Goal: Task Accomplishment & Management: Use online tool/utility

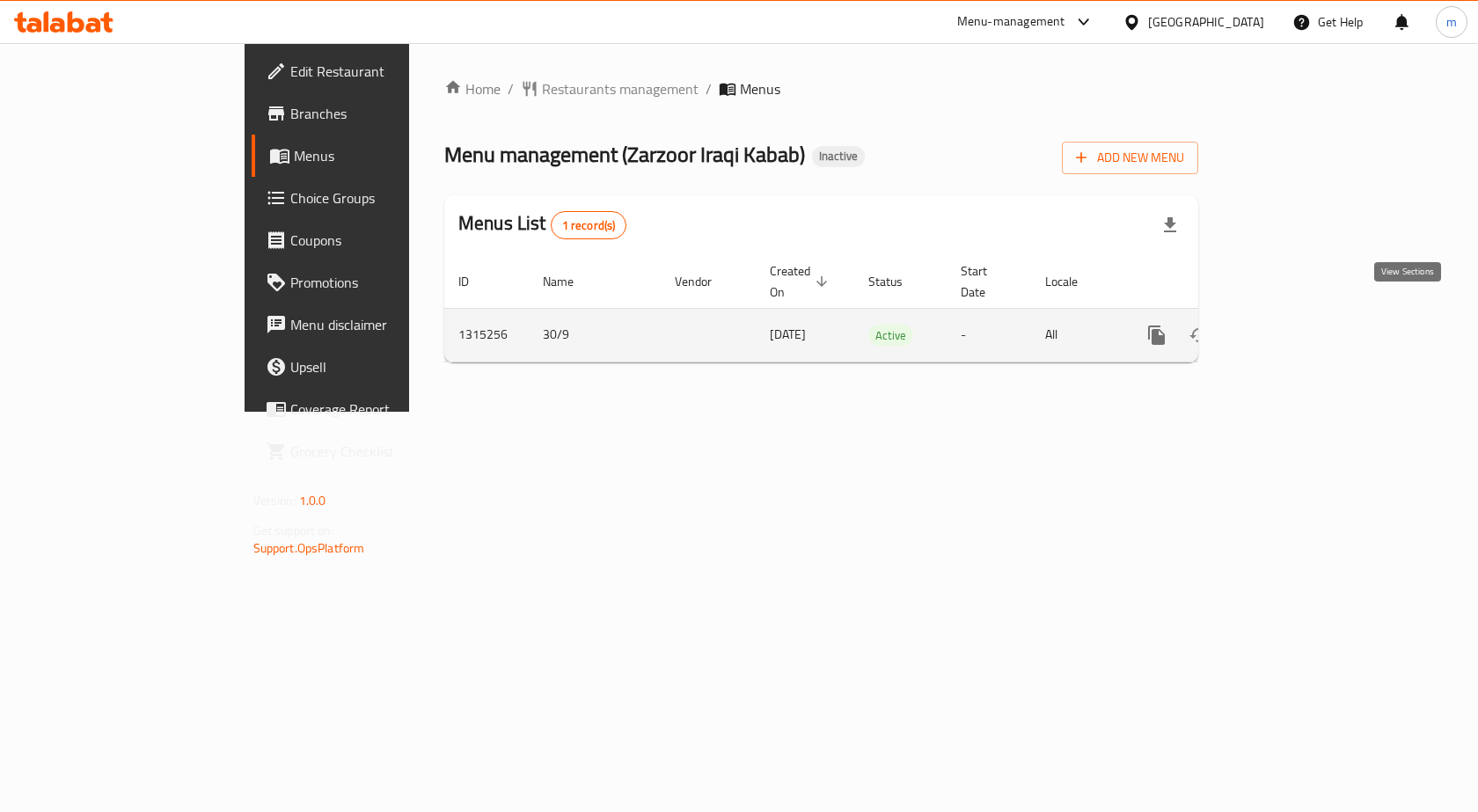
click at [1305, 327] on link "enhanced table" at bounding box center [1284, 335] width 42 height 42
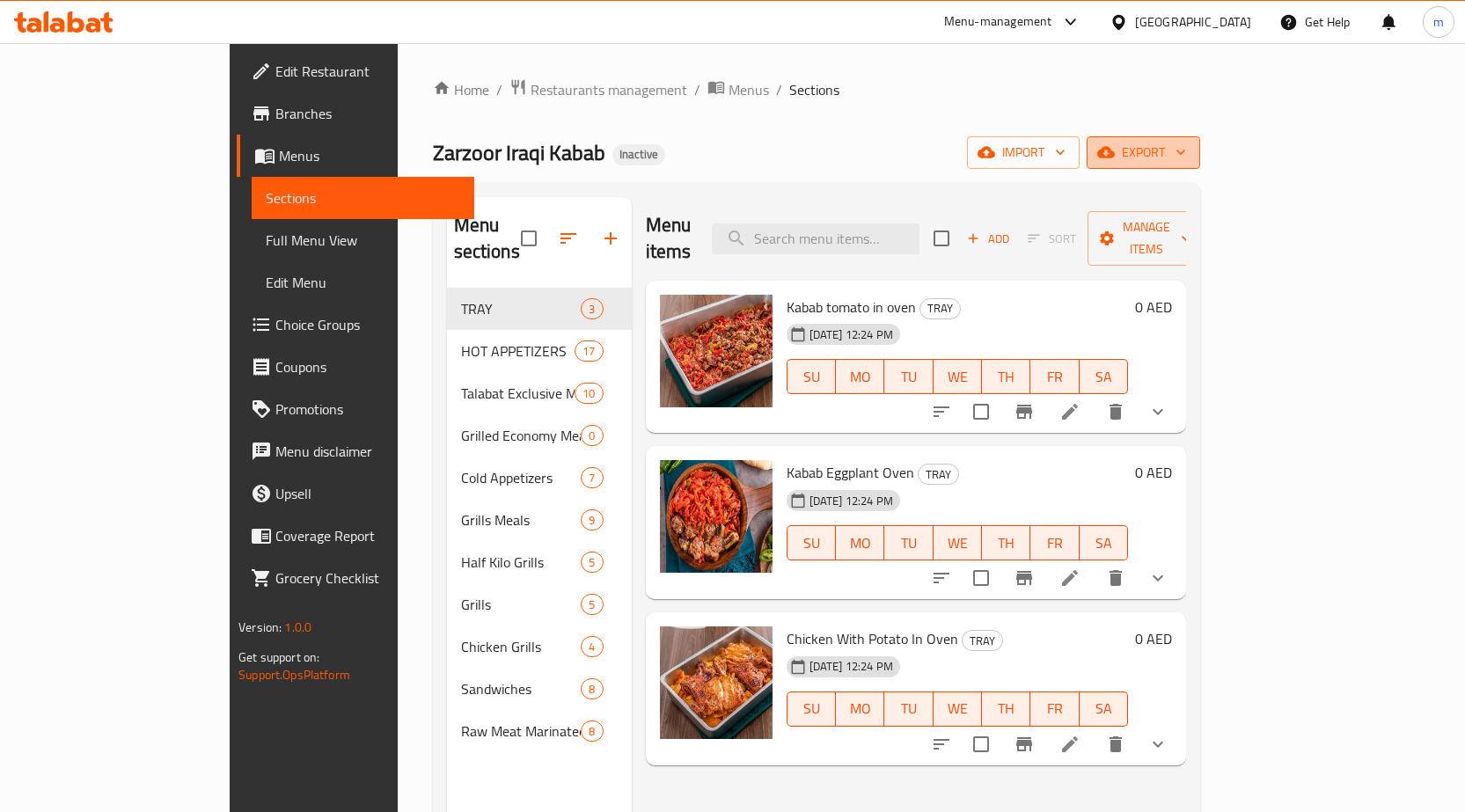
click at [1186, 145] on span "export" at bounding box center [1143, 152] width 85 height 22
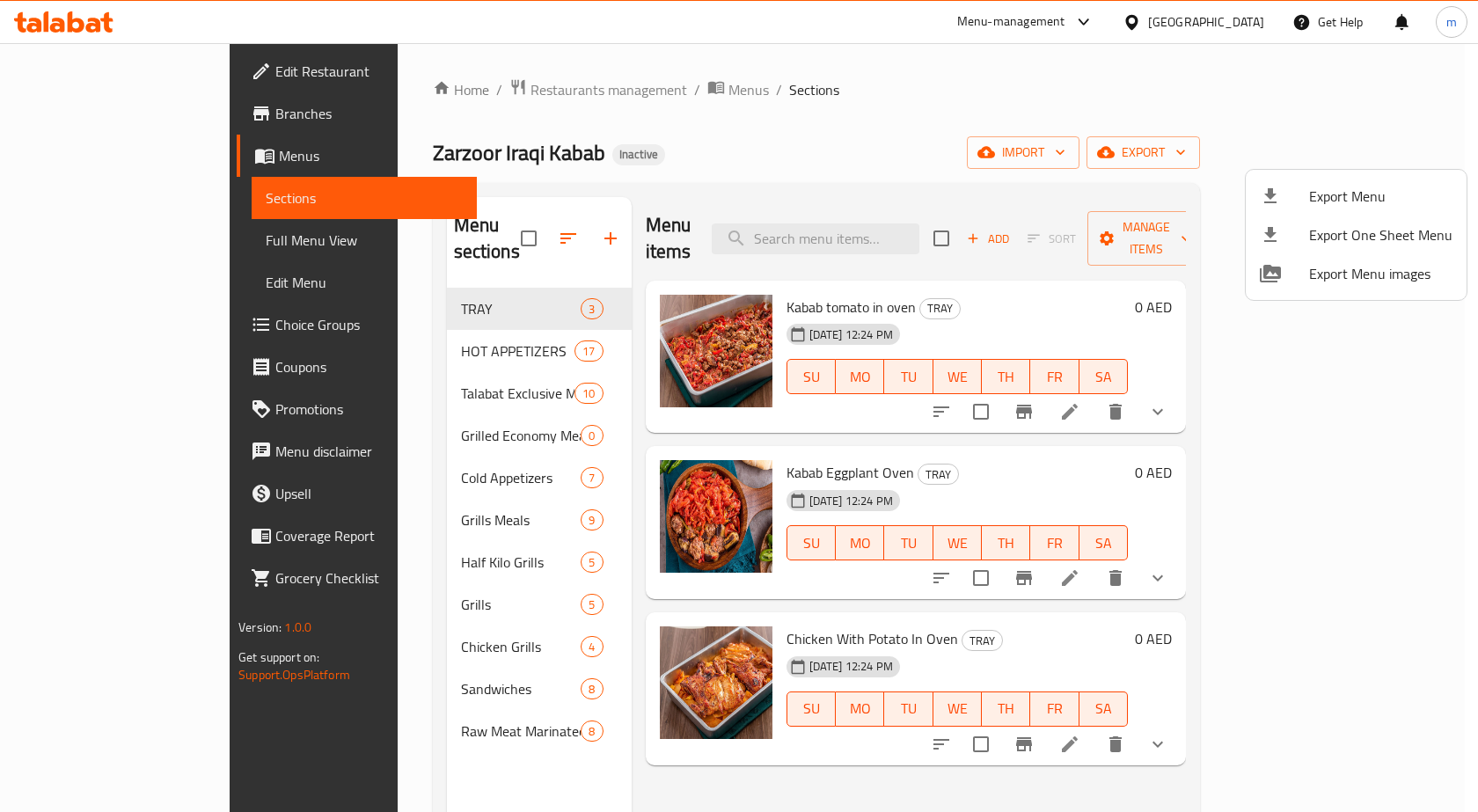
click at [1392, 144] on div at bounding box center [739, 406] width 1478 height 812
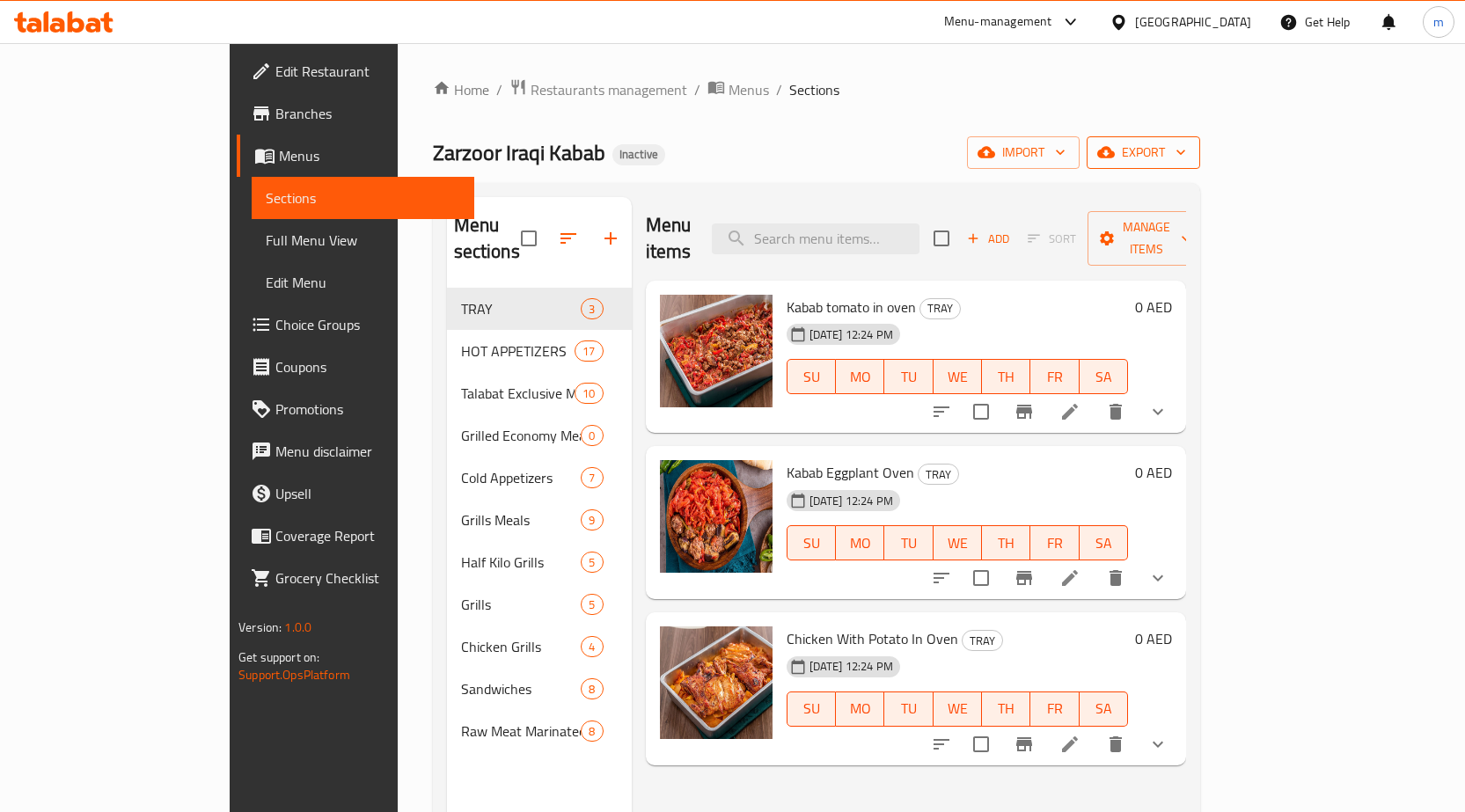
click at [1186, 151] on span "export" at bounding box center [1143, 152] width 85 height 22
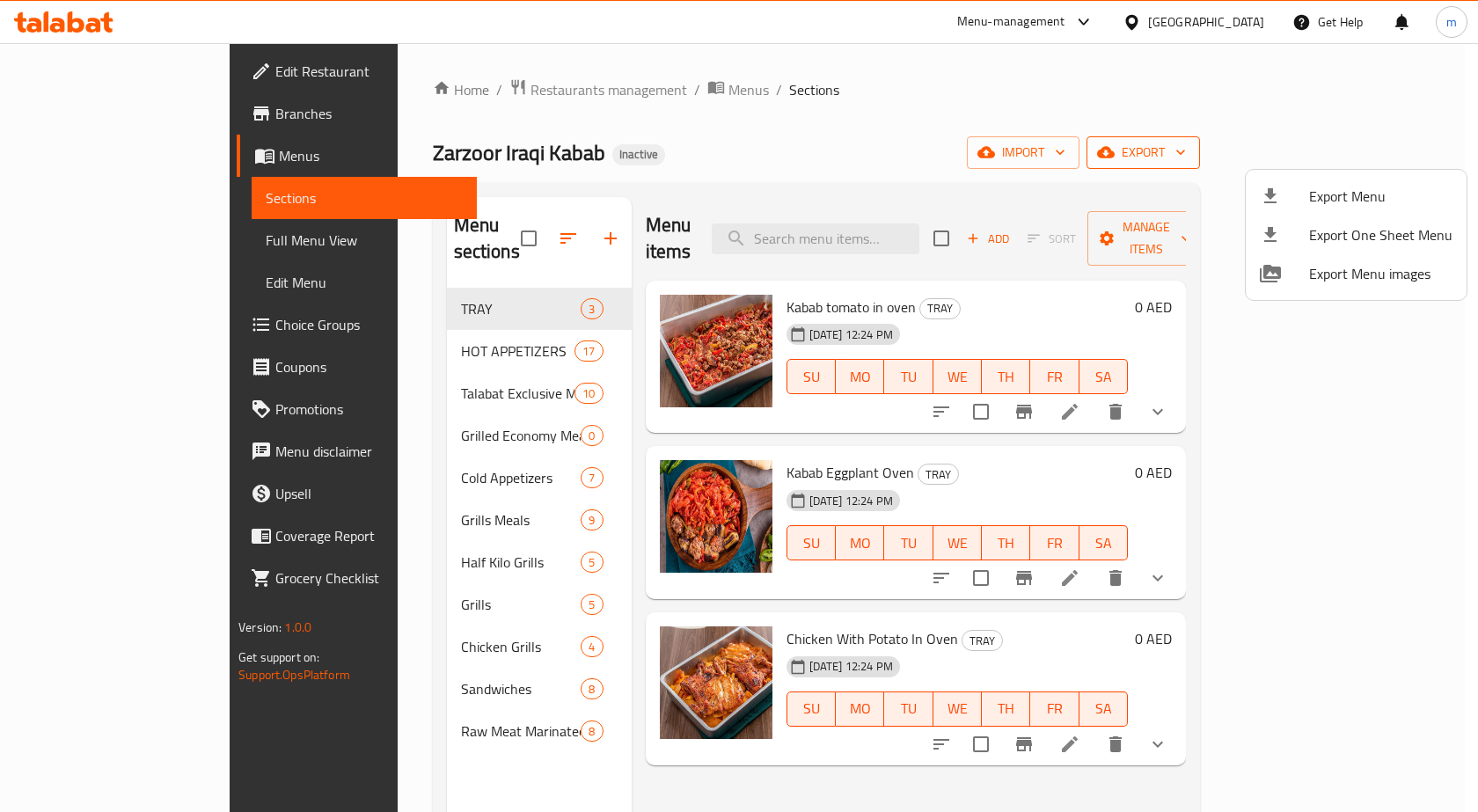
click at [1376, 151] on div at bounding box center [739, 406] width 1478 height 812
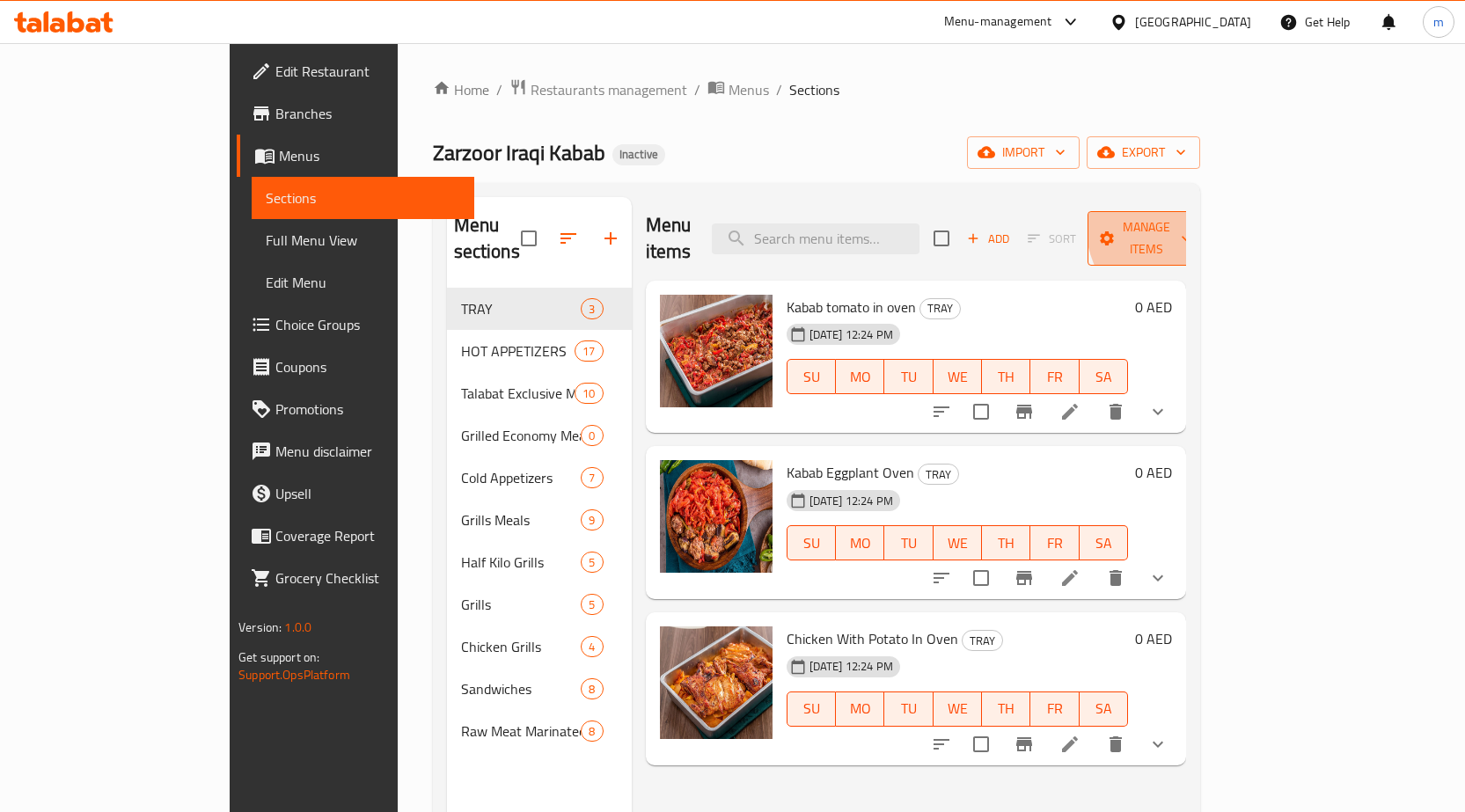
click at [1191, 222] on span "Manage items" at bounding box center [1146, 239] width 90 height 44
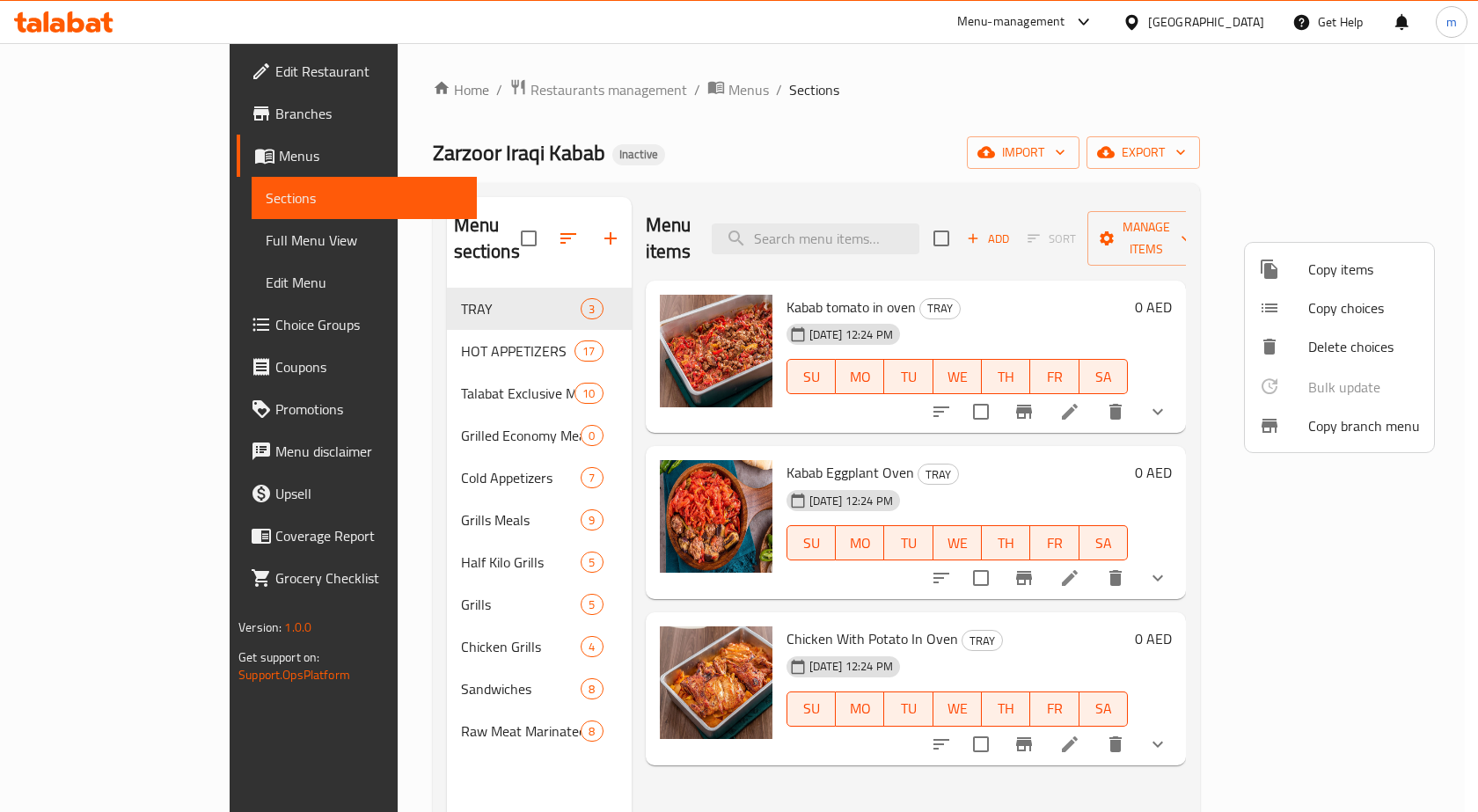
click at [1366, 423] on span "Copy branch menu" at bounding box center [1364, 425] width 112 height 21
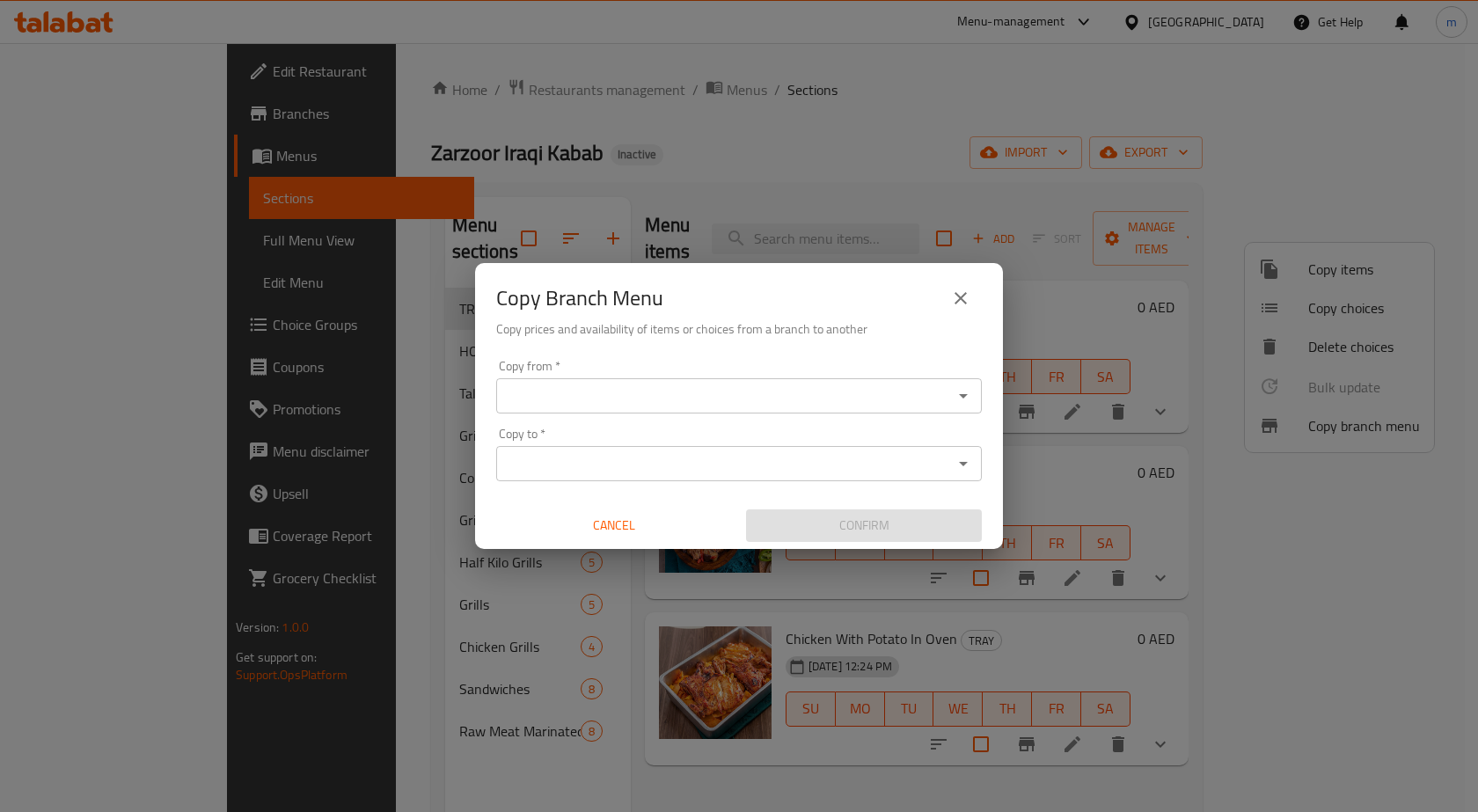
click at [956, 300] on icon "close" at bounding box center [960, 297] width 21 height 21
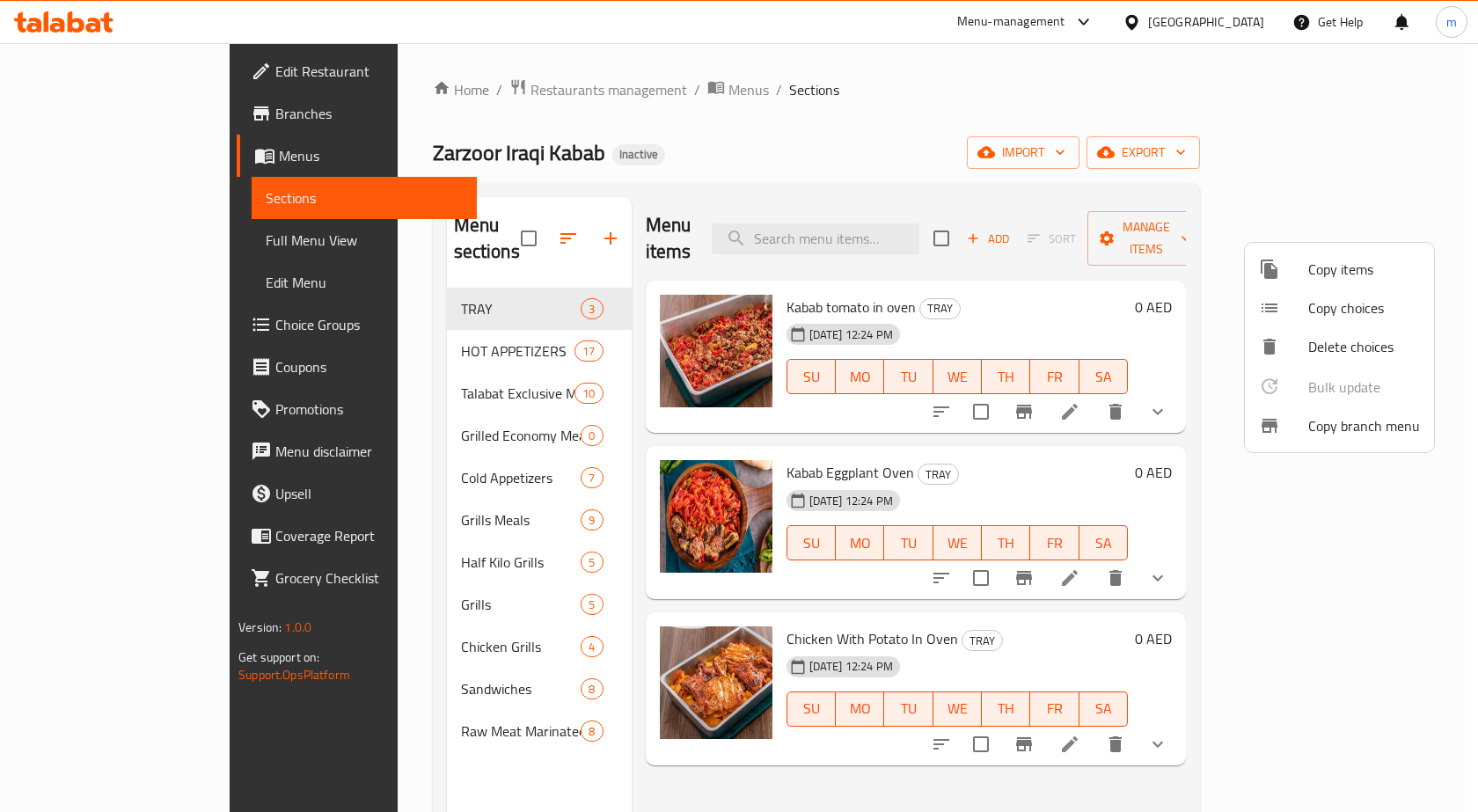
click at [138, 161] on div at bounding box center [739, 406] width 1478 height 812
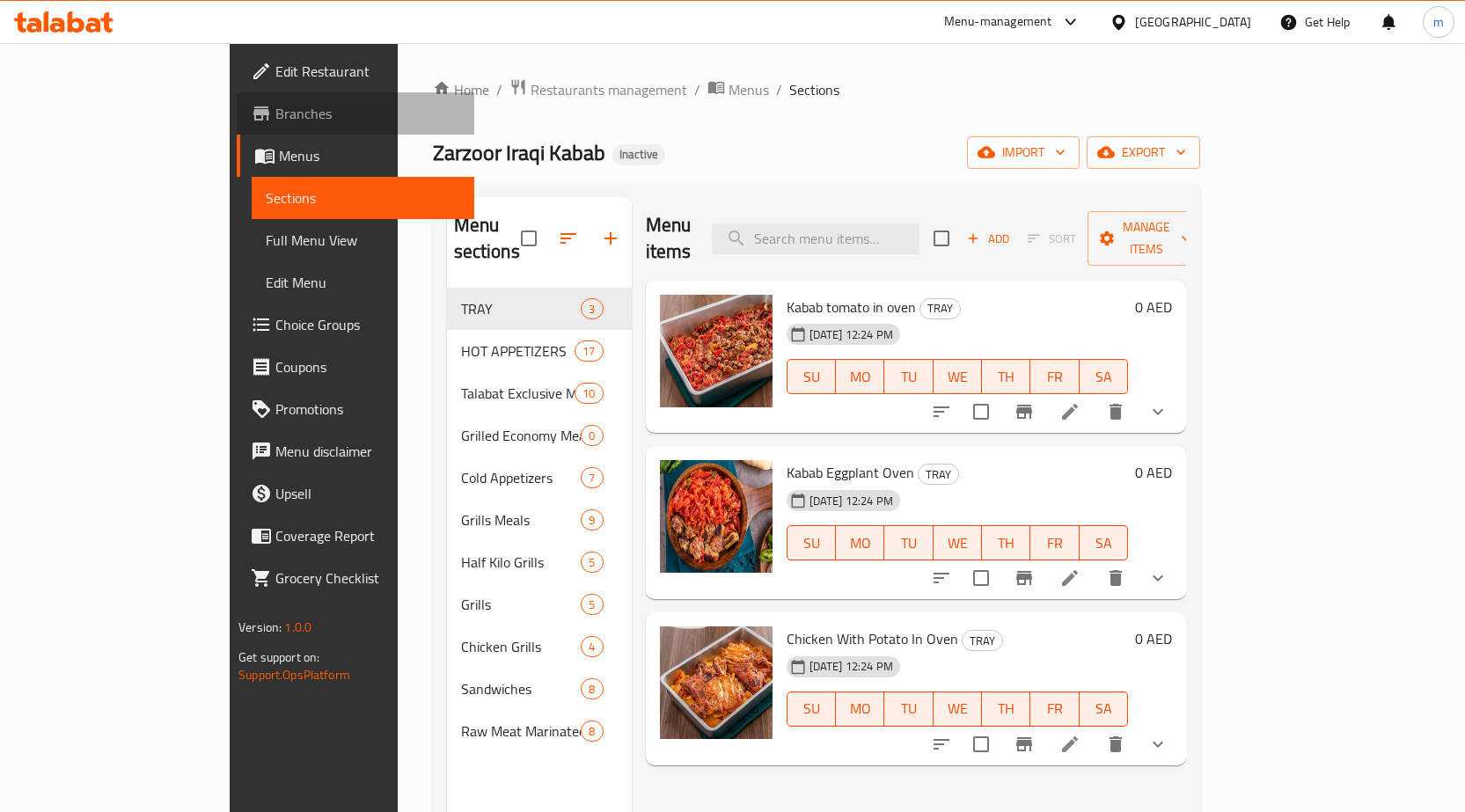
click at [275, 110] on span "Branches" at bounding box center [367, 113] width 185 height 21
